Goal: Task Accomplishment & Management: Use online tool/utility

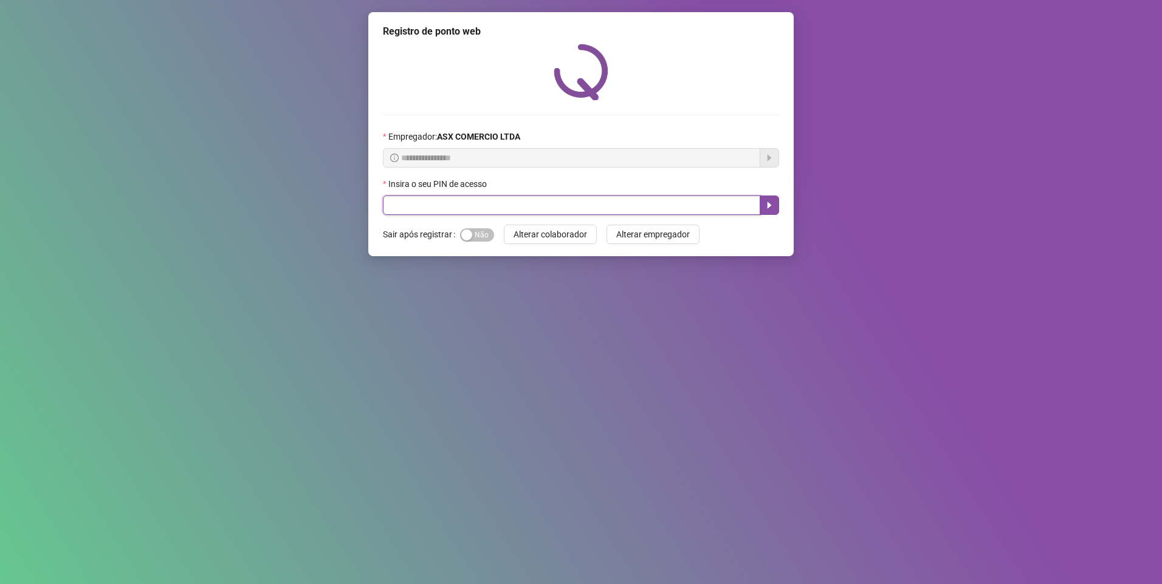
click at [422, 204] on input "text" at bounding box center [571, 205] width 377 height 19
click at [403, 201] on input "*" at bounding box center [571, 205] width 377 height 19
type input "*****"
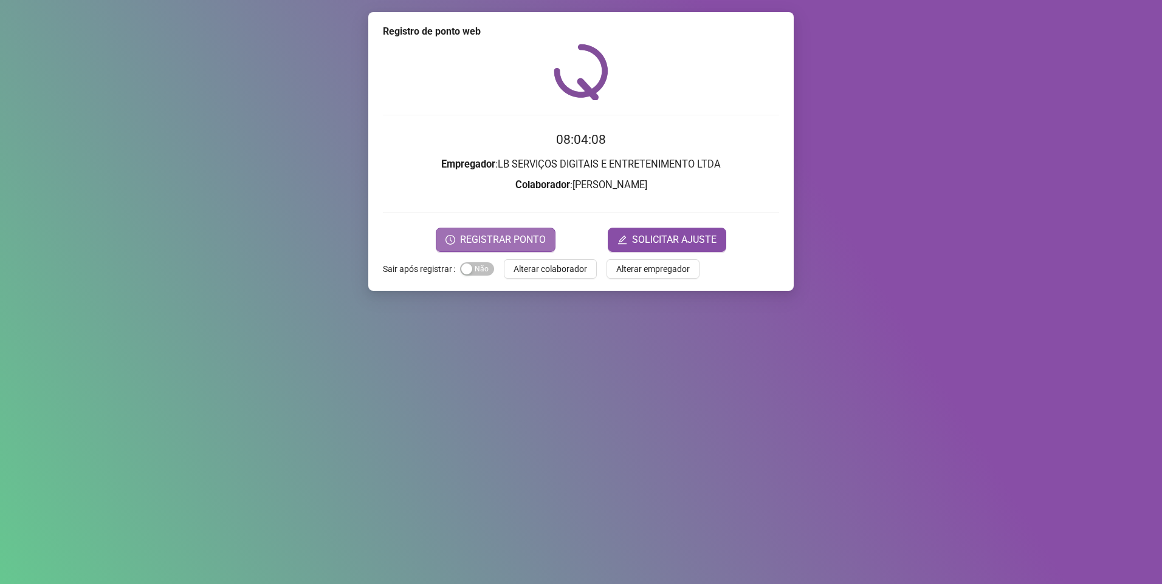
click at [448, 241] on icon "clock-circle" at bounding box center [450, 240] width 10 height 10
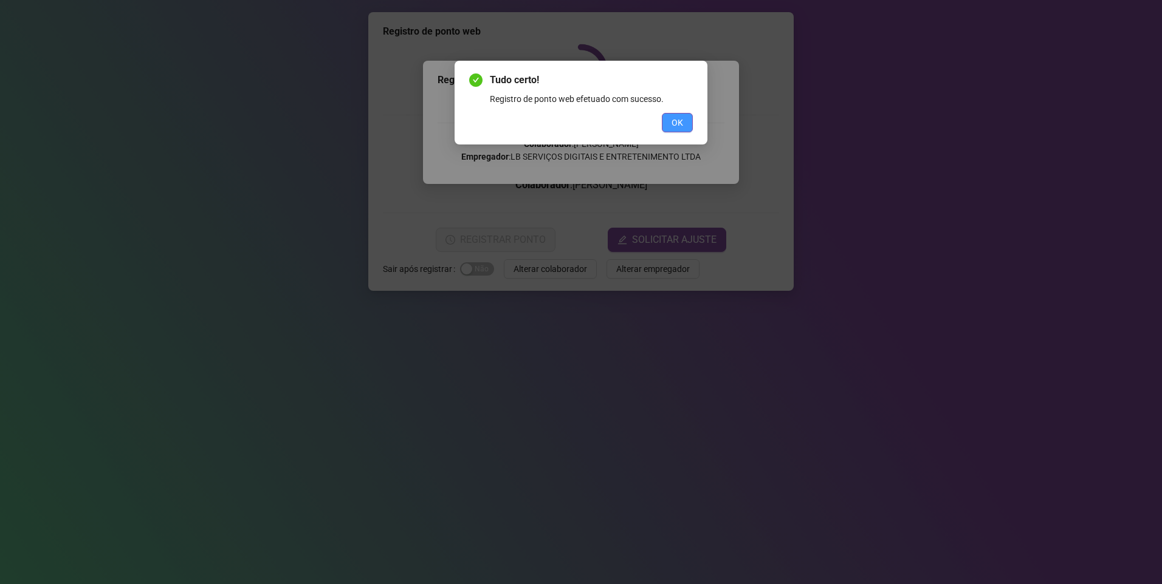
click at [679, 126] on span "OK" at bounding box center [677, 122] width 12 height 13
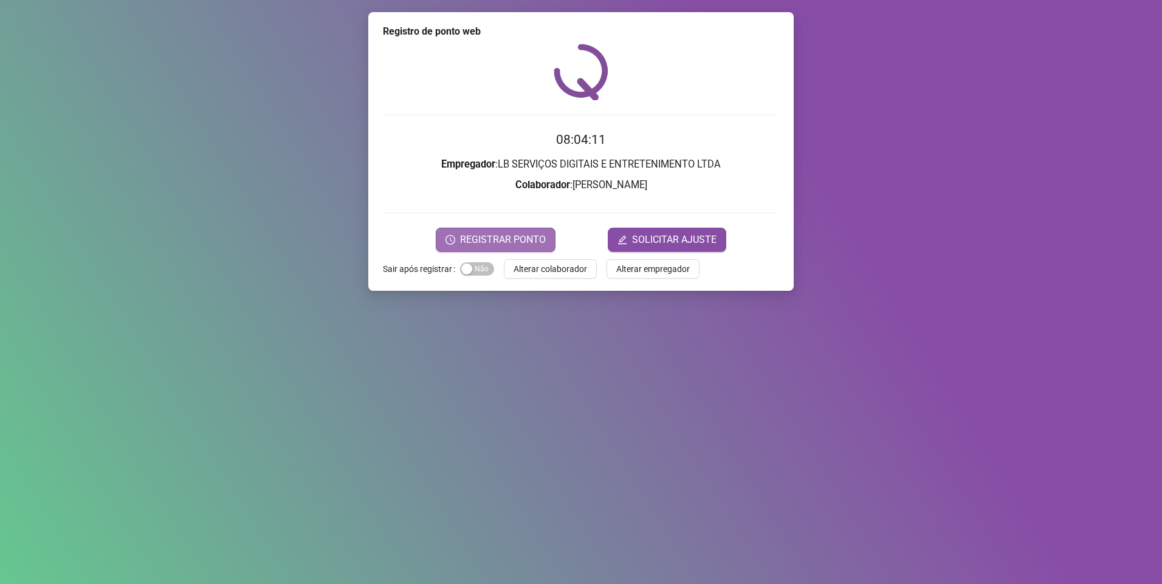
click at [519, 238] on span "REGISTRAR PONTO" at bounding box center [503, 240] width 86 height 15
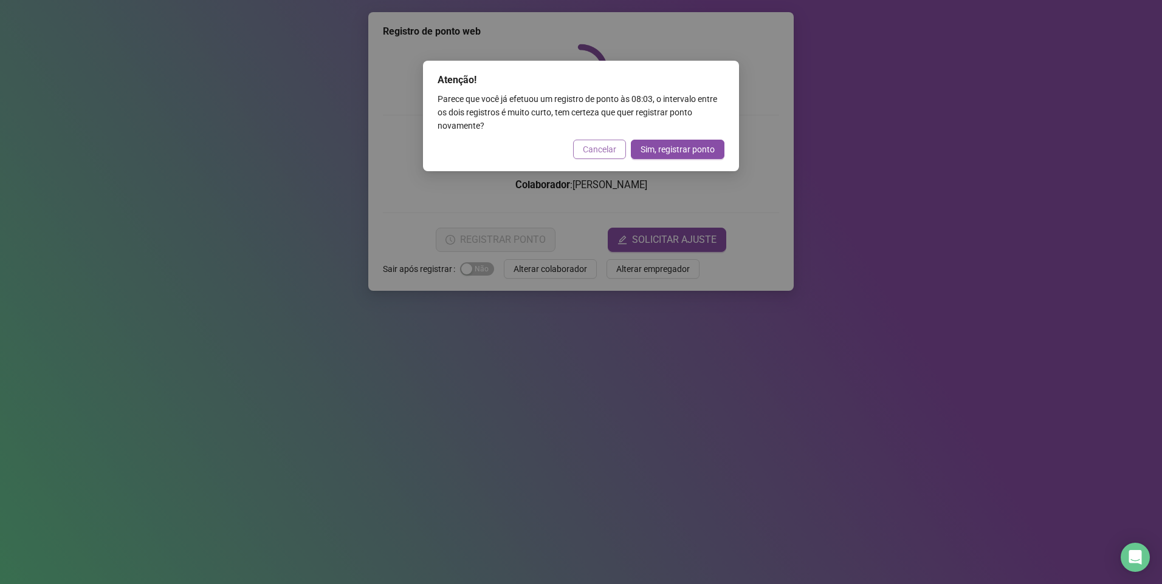
click at [595, 152] on span "Cancelar" at bounding box center [599, 149] width 33 height 13
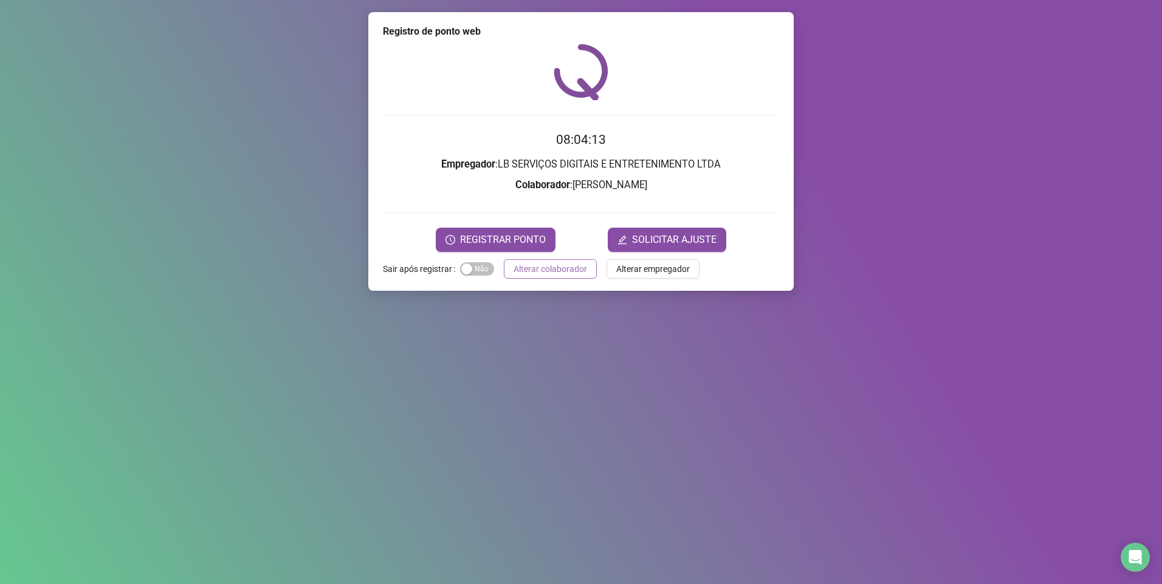
click at [554, 274] on span "Alterar colaborador" at bounding box center [550, 268] width 74 height 13
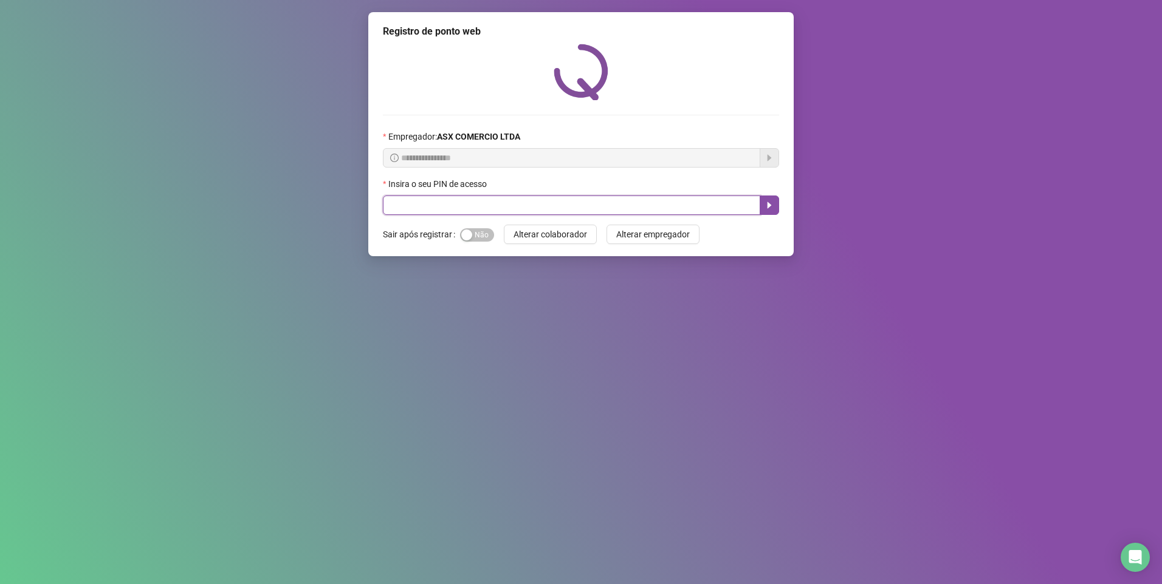
click at [492, 196] on input "text" at bounding box center [571, 205] width 377 height 19
type input "*****"
click at [772, 204] on icon "caret-right" at bounding box center [769, 205] width 10 height 10
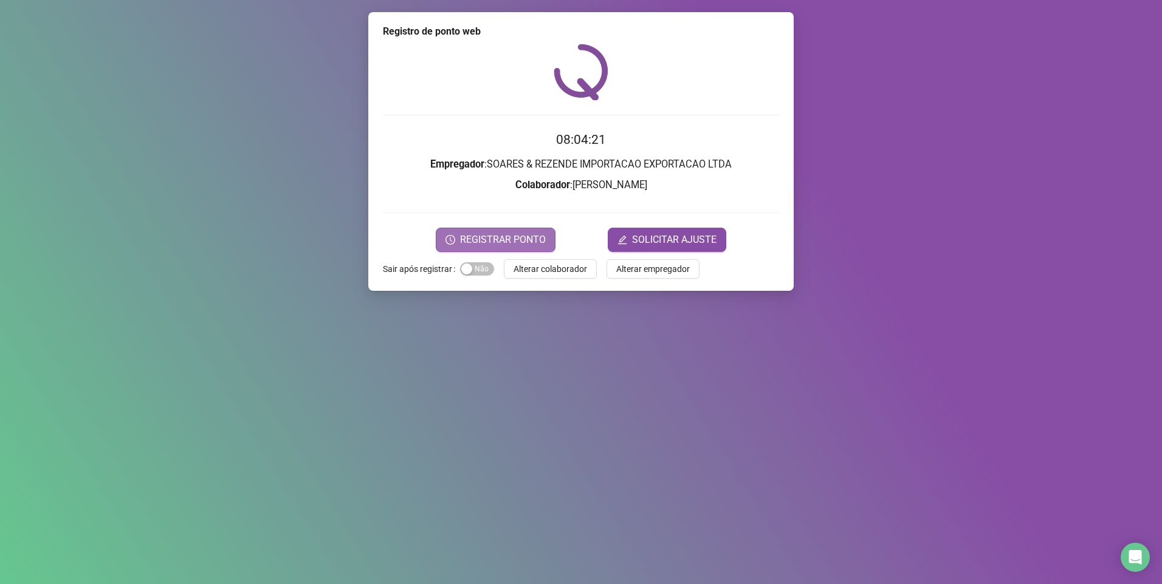
click at [498, 239] on span "REGISTRAR PONTO" at bounding box center [503, 240] width 86 height 15
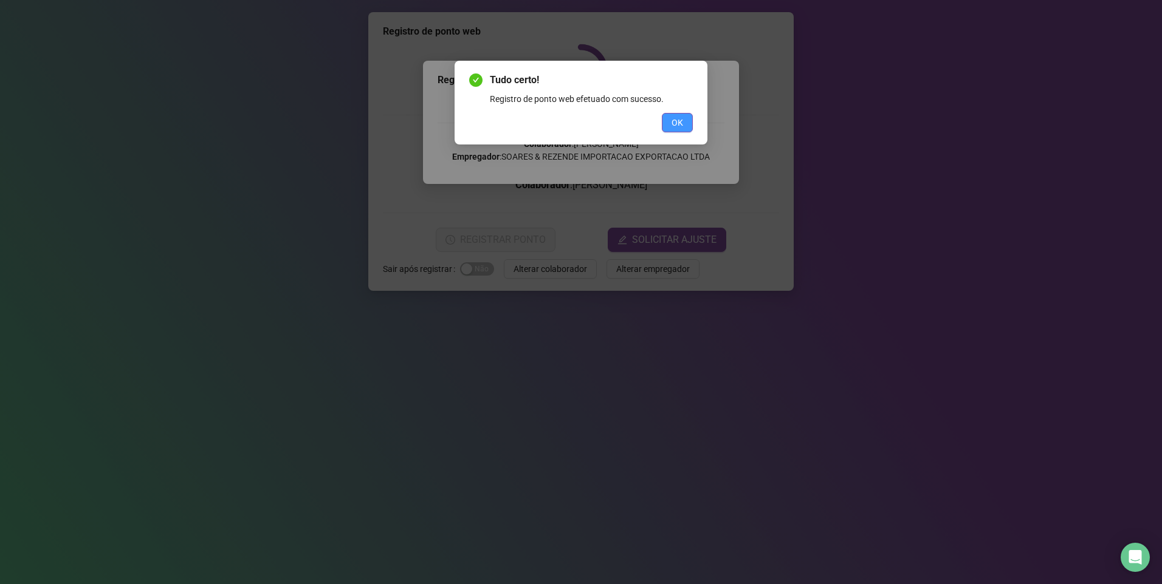
click at [676, 120] on span "OK" at bounding box center [677, 122] width 12 height 13
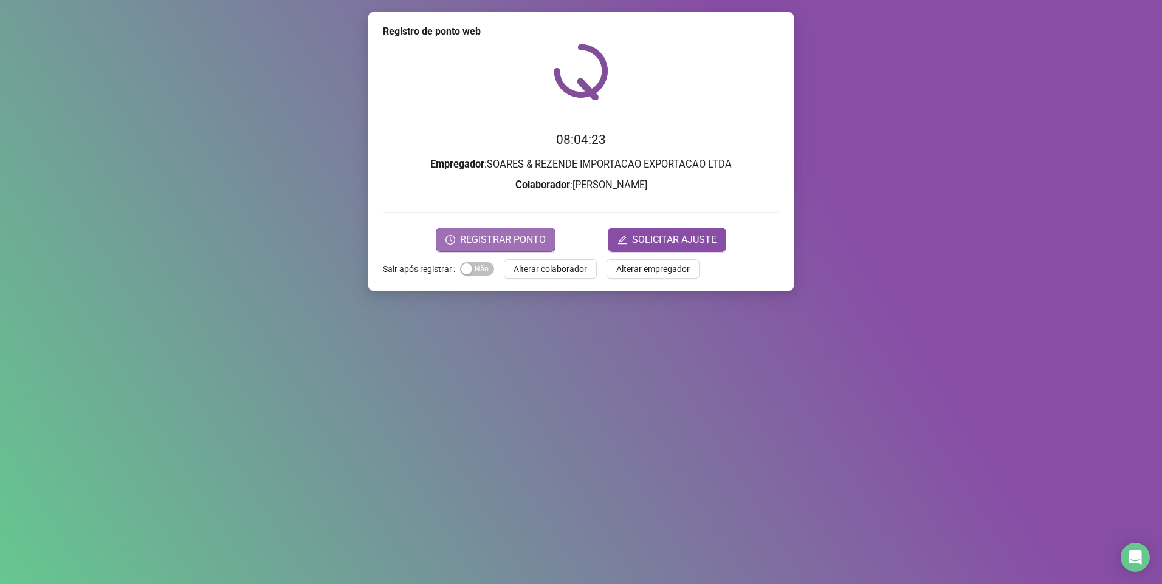
click at [519, 239] on span "REGISTRAR PONTO" at bounding box center [503, 240] width 86 height 15
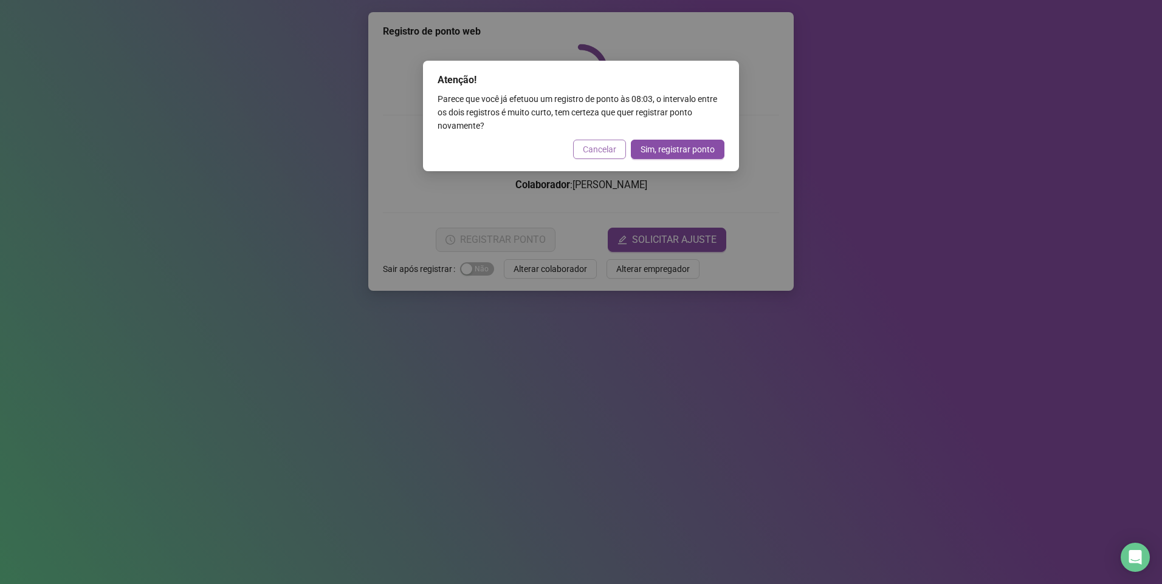
click at [601, 149] on span "Cancelar" at bounding box center [599, 149] width 33 height 13
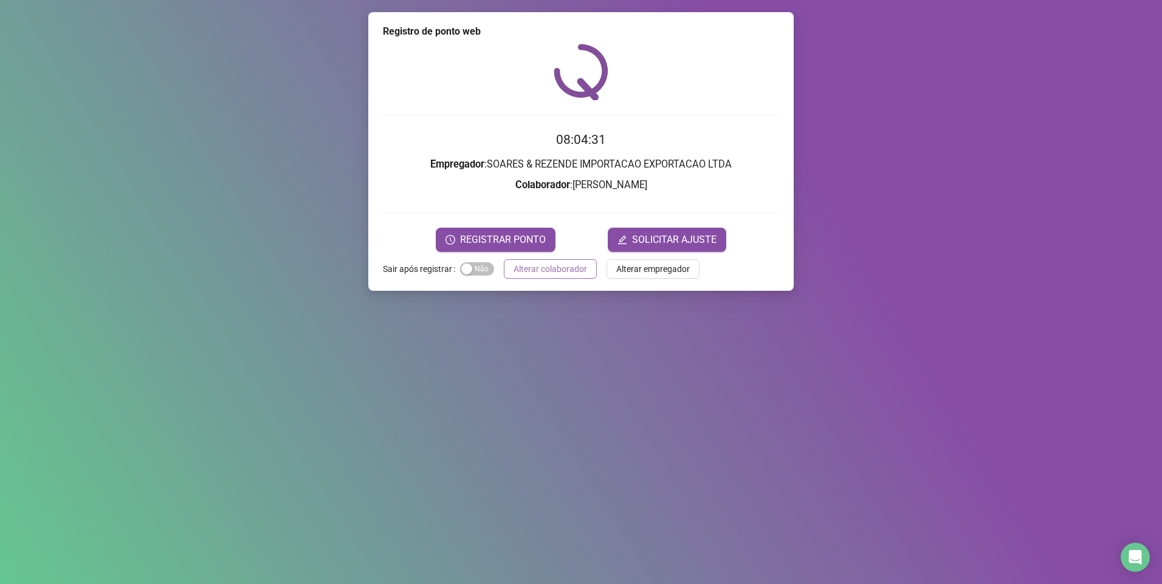
click at [532, 266] on span "Alterar colaborador" at bounding box center [550, 268] width 74 height 13
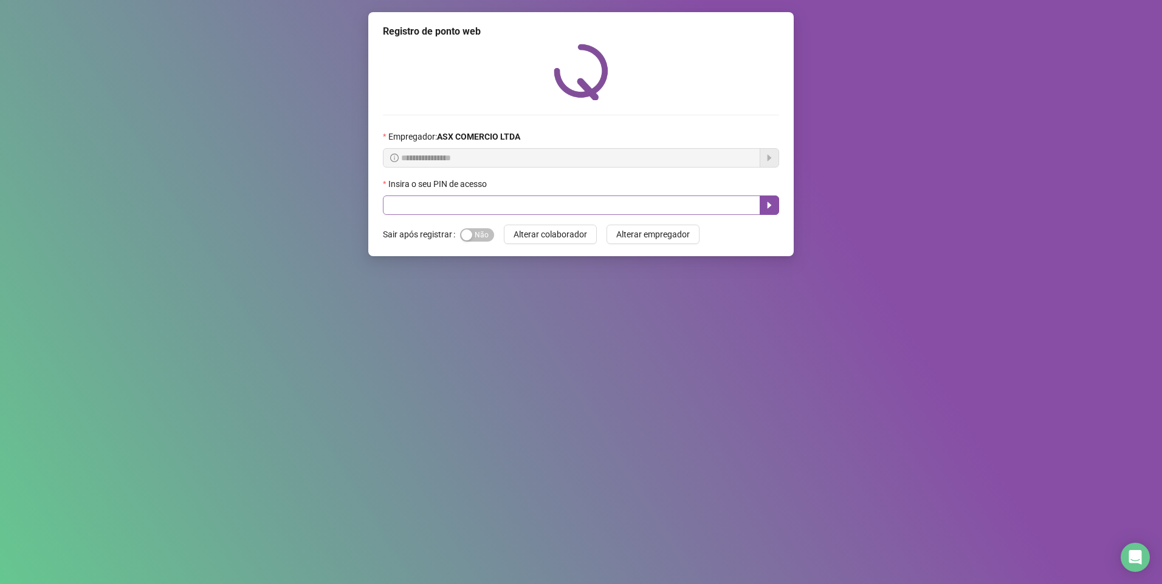
click at [483, 194] on div "Insira o seu PIN de acesso" at bounding box center [581, 186] width 396 height 18
click at [482, 197] on input "text" at bounding box center [571, 205] width 377 height 19
type input "*****"
click at [432, 207] on input "*****" at bounding box center [571, 205] width 377 height 19
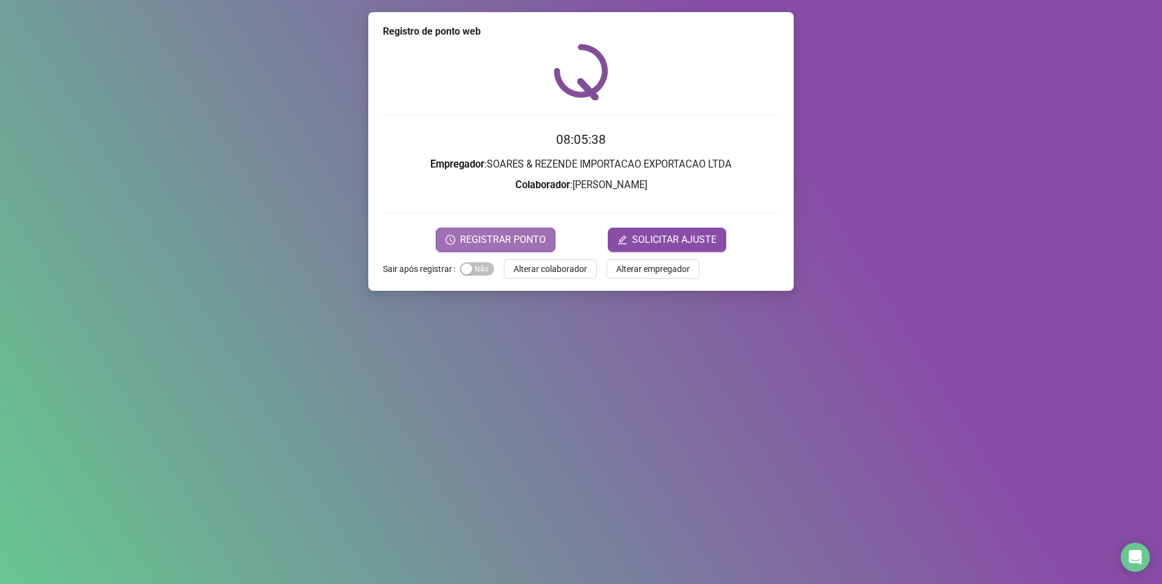
click at [519, 236] on span "REGISTRAR PONTO" at bounding box center [503, 240] width 86 height 15
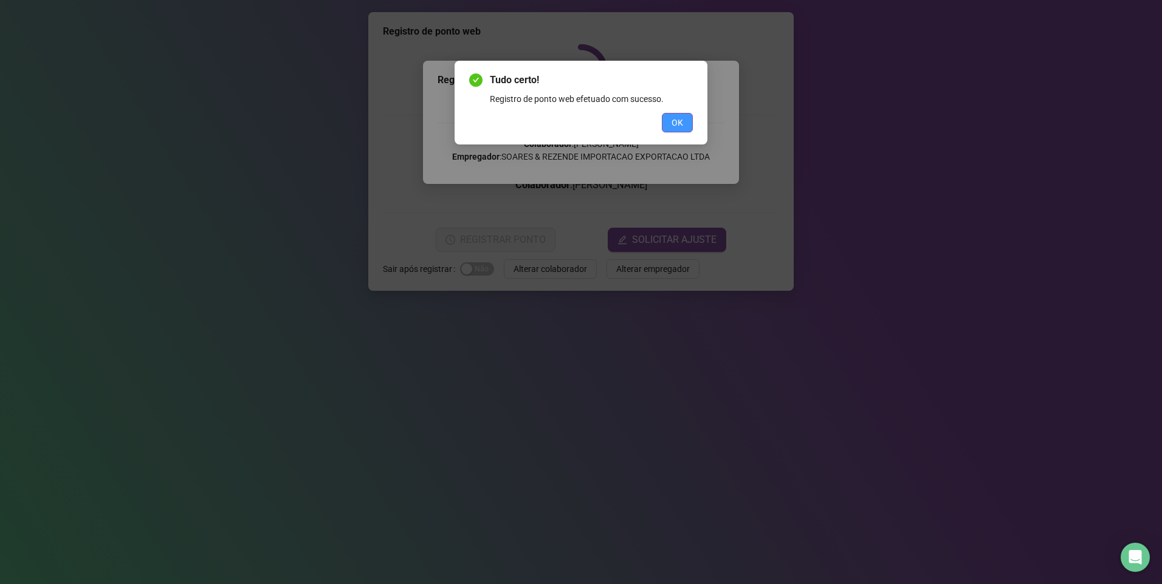
click at [686, 116] on button "OK" at bounding box center [677, 122] width 31 height 19
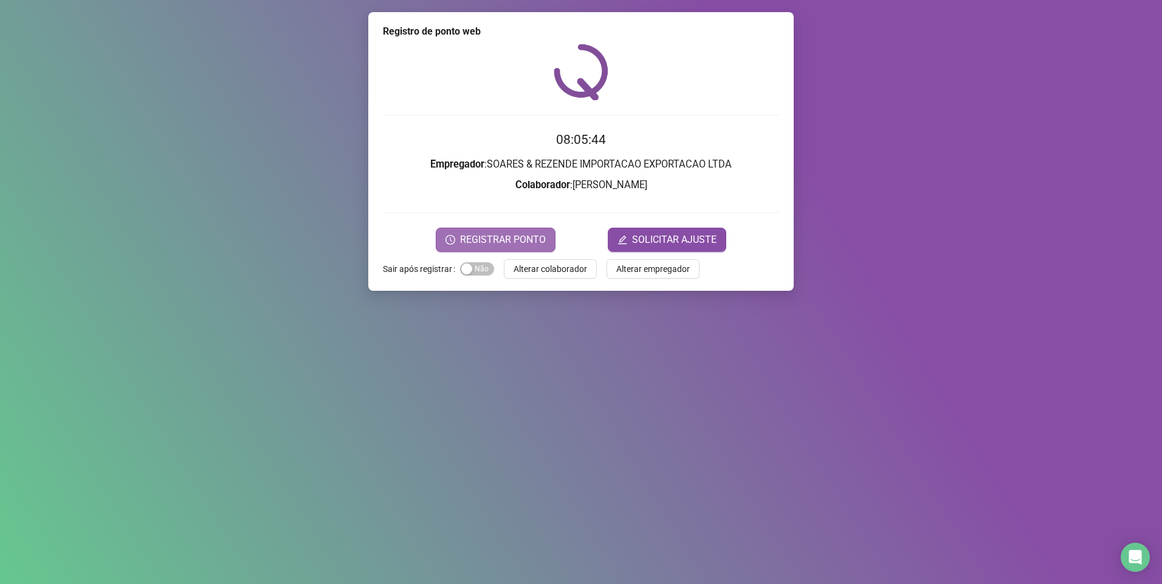
click at [490, 238] on span "REGISTRAR PONTO" at bounding box center [503, 240] width 86 height 15
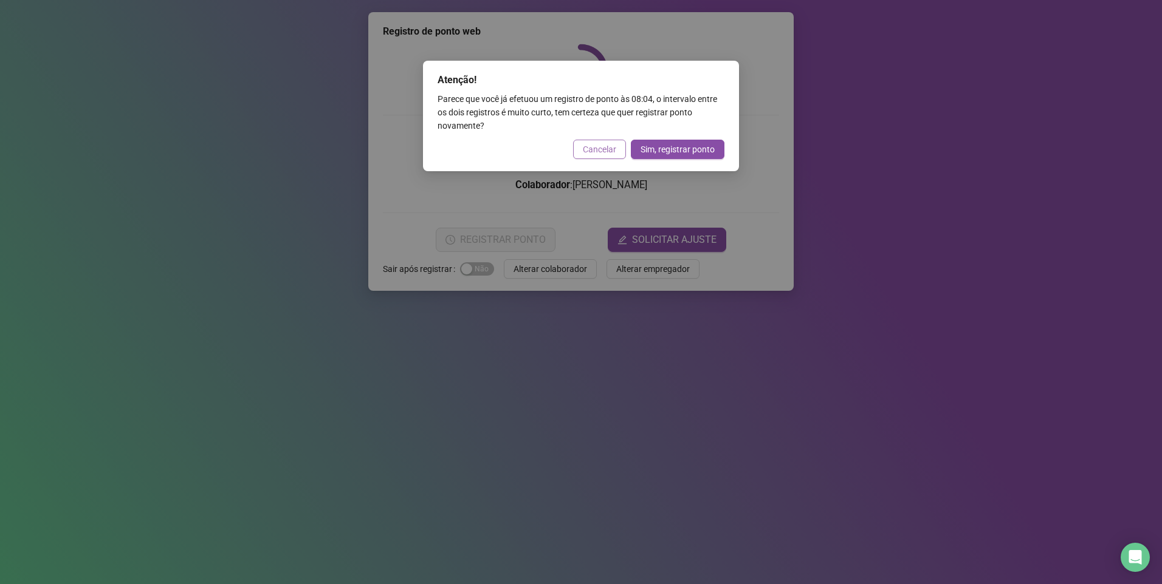
click at [598, 150] on span "Cancelar" at bounding box center [599, 149] width 33 height 13
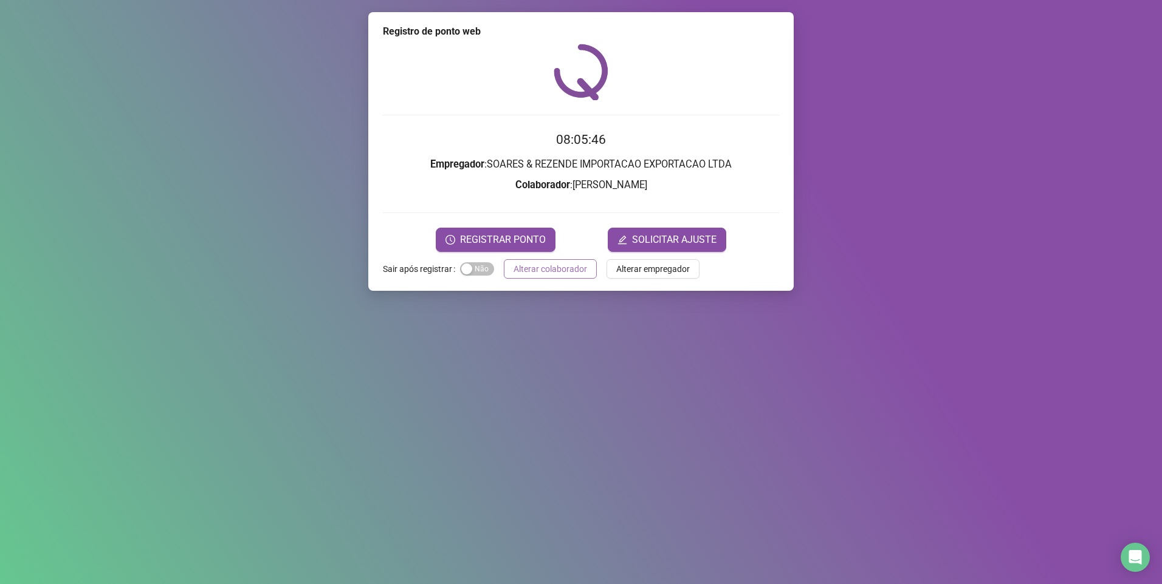
click at [541, 272] on span "Alterar colaborador" at bounding box center [550, 268] width 74 height 13
